Goal: Find specific page/section: Find specific page/section

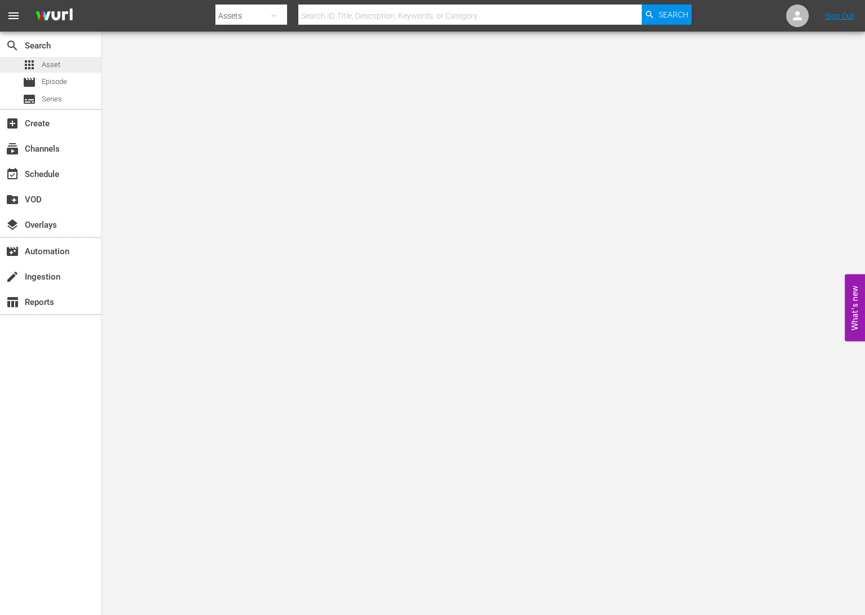
click at [72, 63] on div "apps Asset" at bounding box center [50, 65] width 101 height 16
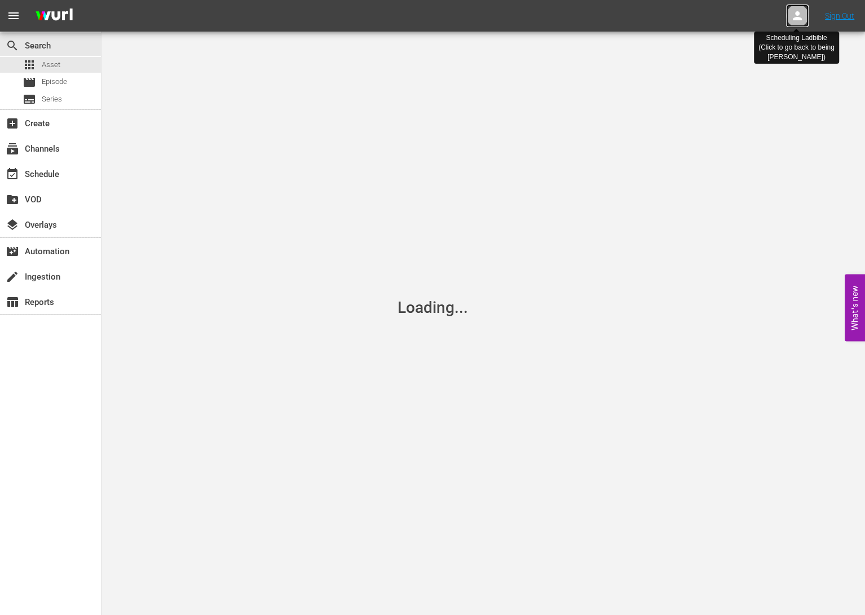
click at [799, 17] on icon at bounding box center [798, 16] width 14 height 14
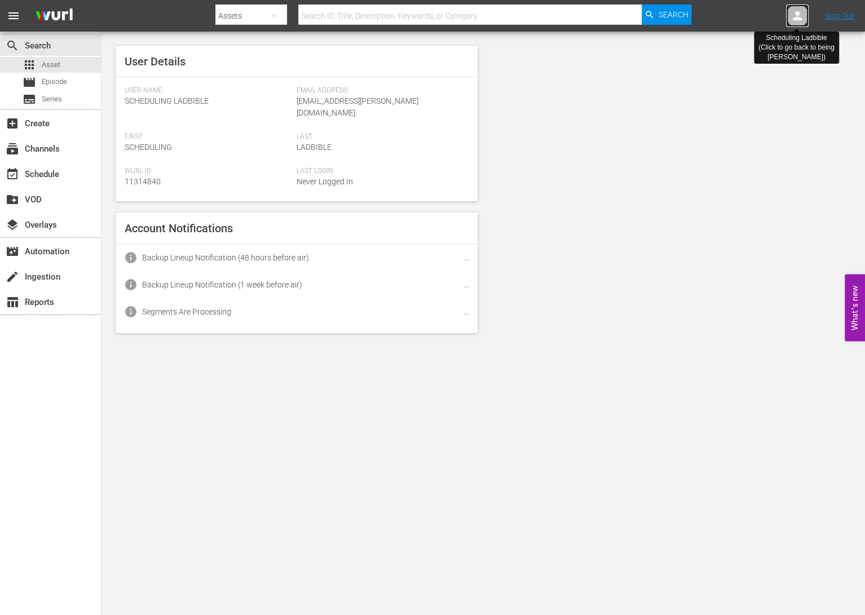
click at [799, 17] on icon at bounding box center [798, 16] width 14 height 14
click at [796, 18] on icon at bounding box center [797, 15] width 9 height 9
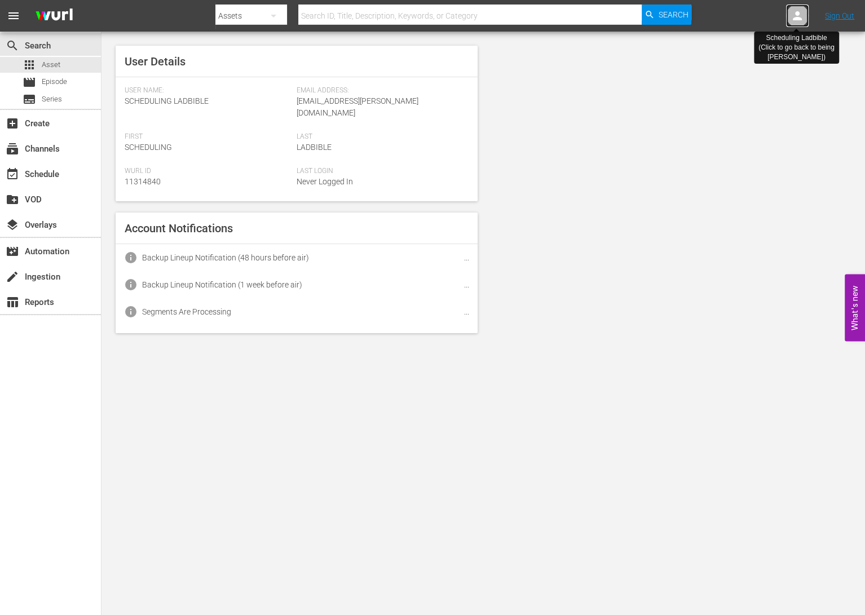
click at [796, 18] on icon at bounding box center [797, 15] width 9 height 9
click at [801, 15] on icon at bounding box center [798, 16] width 14 height 14
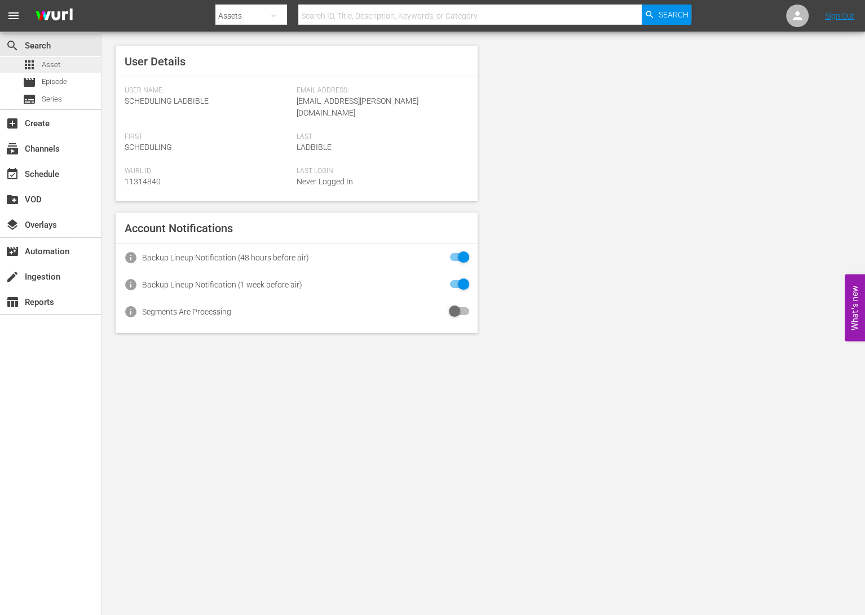
click at [68, 69] on div "apps Asset" at bounding box center [50, 65] width 101 height 16
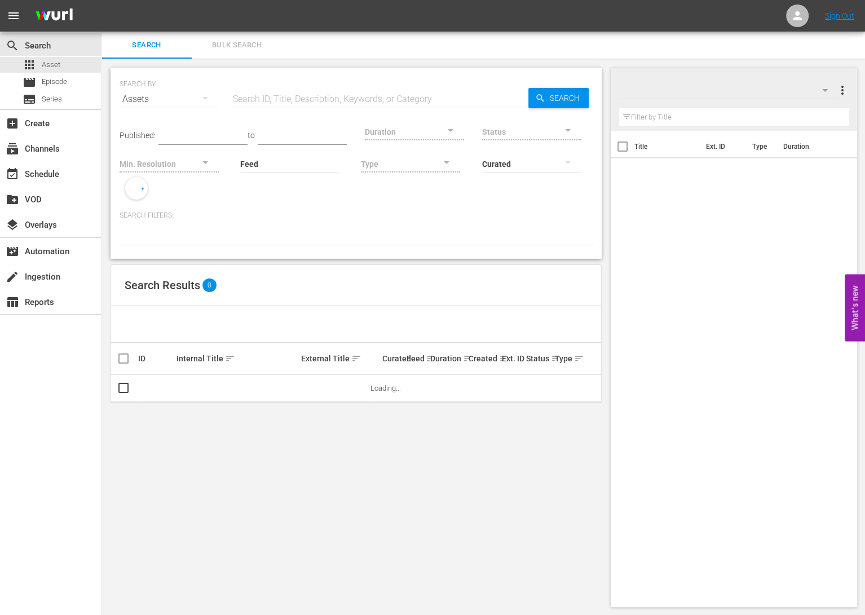
click at [308, 98] on input "text" at bounding box center [379, 99] width 298 height 27
click at [244, 249] on div "SEARCH BY Search By Assets Search ID, Title, Description, Keywords, or Category…" at bounding box center [356, 163] width 491 height 191
